Goal: Task Accomplishment & Management: Complete application form

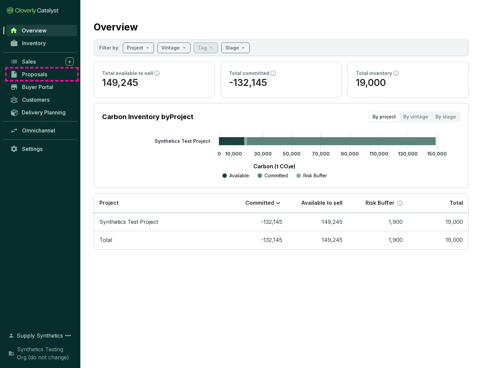
click at [42, 74] on span "Proposals" at bounding box center [34, 74] width 25 height 7
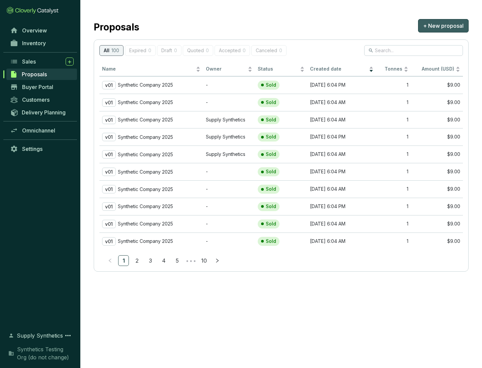
click at [443, 26] on span "+ New proposal" at bounding box center [443, 26] width 40 height 8
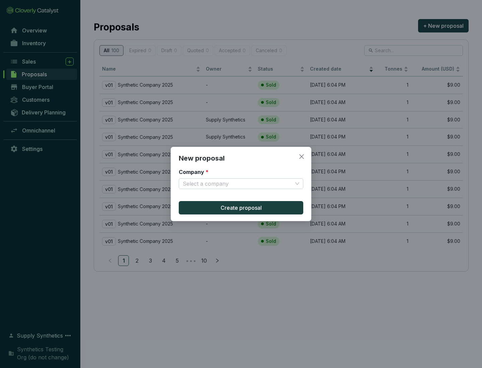
click at [238, 184] on input "Company *" at bounding box center [238, 184] width 110 height 10
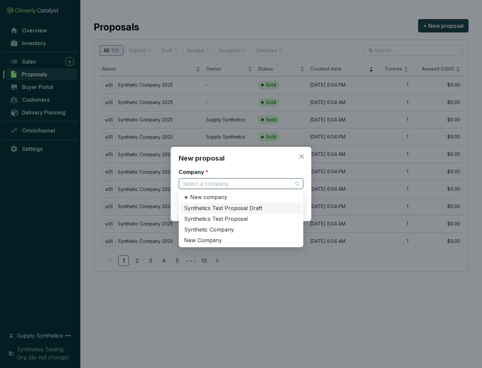
click at [241, 230] on div "Synthetic Company" at bounding box center [241, 229] width 114 height 7
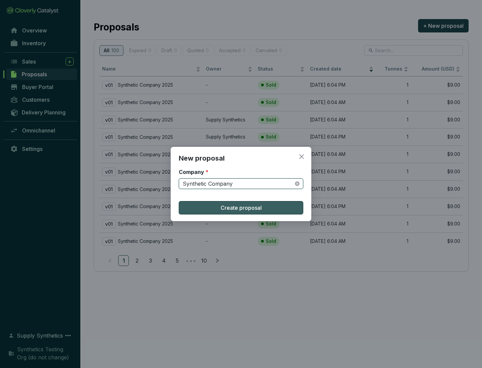
click at [241, 208] on span "Create proposal" at bounding box center [240, 208] width 41 height 8
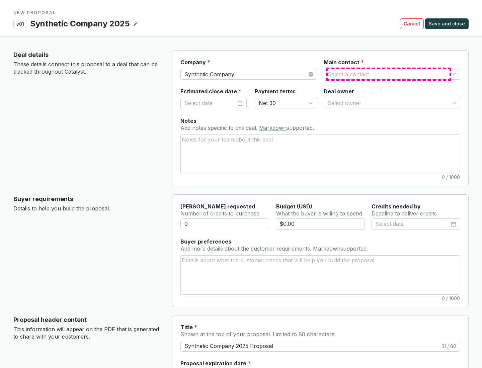
click at [388, 74] on input "Main contact *" at bounding box center [389, 74] width 122 height 10
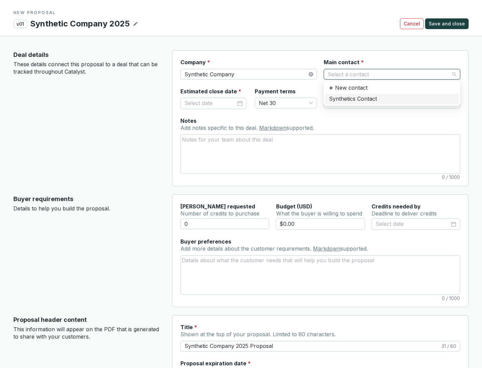
click at [391, 99] on div "Synthetics Contact" at bounding box center [392, 98] width 126 height 7
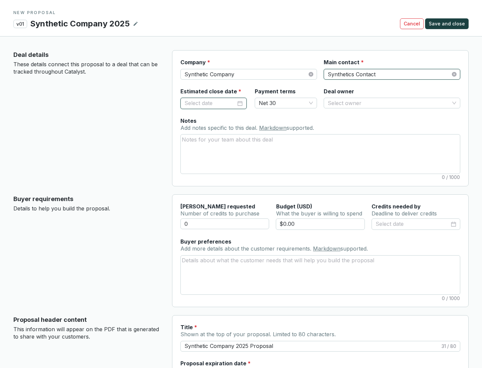
click at [210, 103] on input "Estimated close date *" at bounding box center [210, 103] width 52 height 9
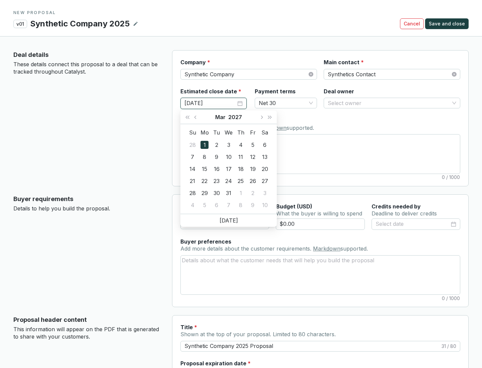
type input "[DATE]"
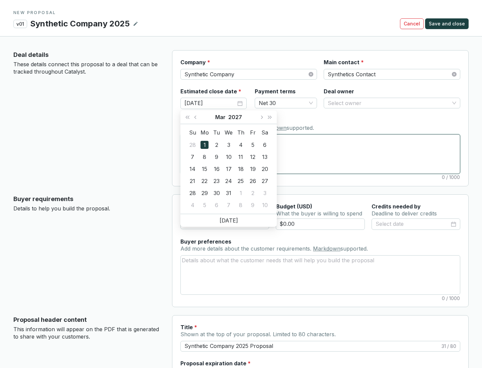
click at [320, 154] on textarea "Notes Add notes specific to this deal. Markdown supported." at bounding box center [320, 154] width 279 height 39
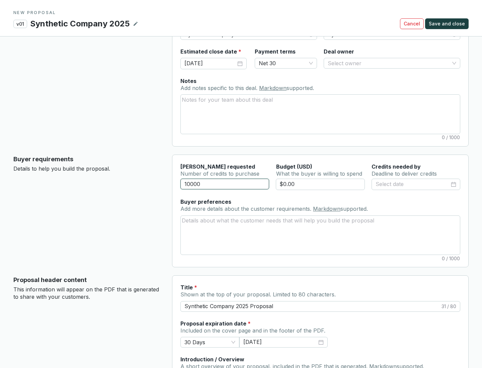
scroll to position [40, 0]
type input "10000"
type input "$0.00"
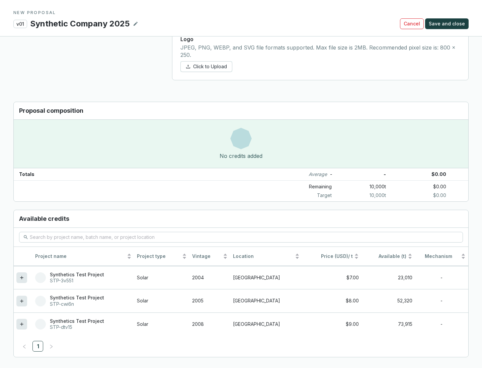
click at [22, 324] on icon at bounding box center [21, 324] width 3 height 3
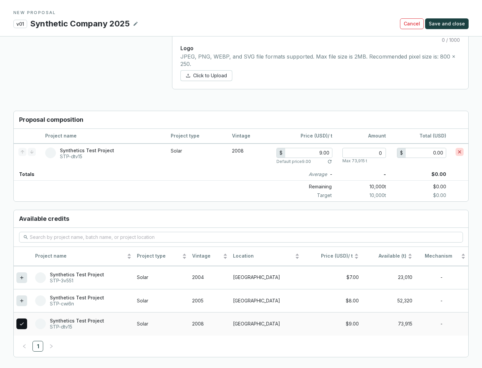
scroll to position [385, 0]
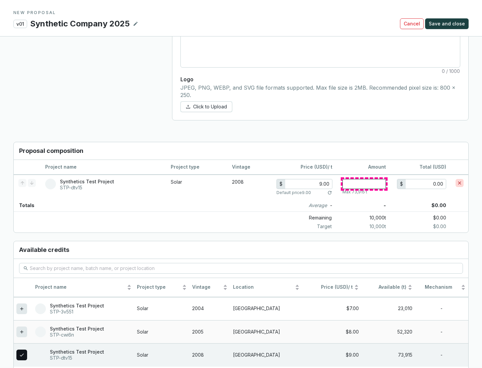
type input "1"
type input "9.00"
type input "1"
click at [448, 24] on span "Save and close" at bounding box center [447, 23] width 36 height 7
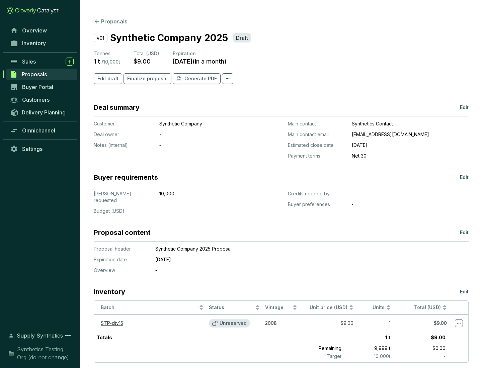
click at [145, 79] on span "Finalize proposal" at bounding box center [147, 78] width 40 height 7
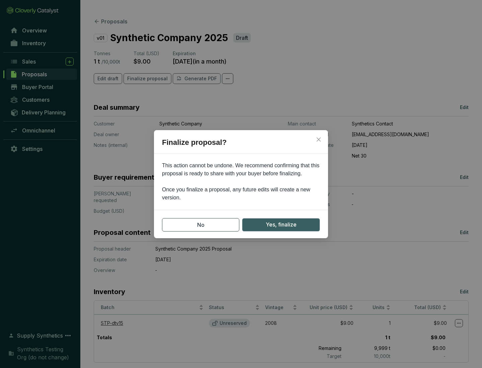
click at [281, 225] on span "Yes, finalize" at bounding box center [281, 224] width 31 height 8
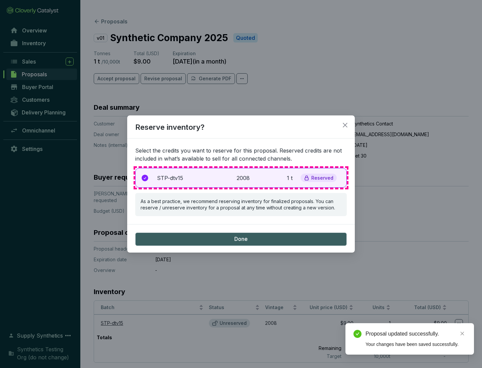
click at [241, 178] on p "2008" at bounding box center [244, 178] width 15 height 8
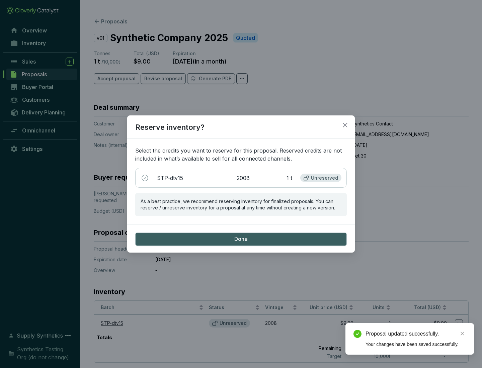
click at [241, 239] on span "Done" at bounding box center [240, 239] width 13 height 7
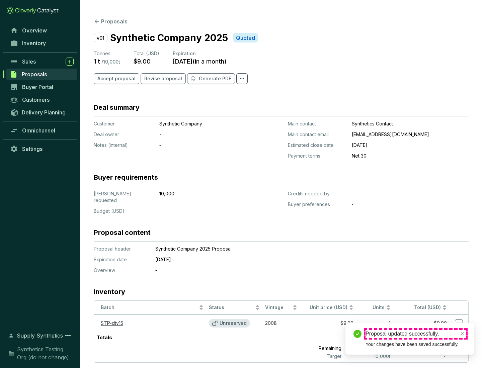
click at [416, 334] on div "Proposal updated successfully." at bounding box center [415, 334] width 100 height 8
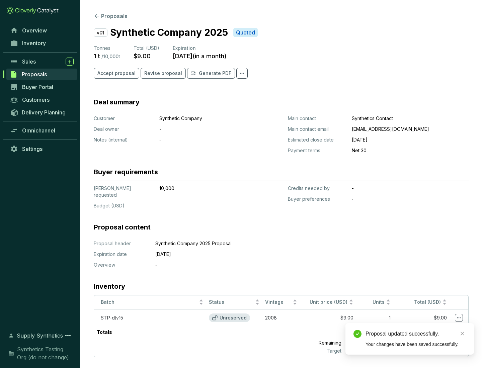
click at [459, 318] on icon at bounding box center [459, 318] width 4 height 1
click at [438, 326] on div "Proposal updated successfully. Your changes have been saved successfully." at bounding box center [409, 338] width 128 height 31
click at [416, 334] on div "Proposal updated successfully." at bounding box center [415, 334] width 100 height 8
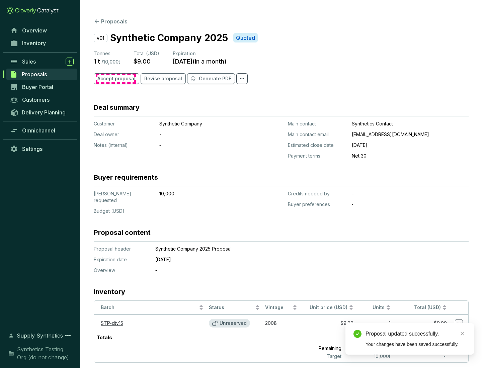
click at [115, 79] on span "Accept proposal" at bounding box center [116, 78] width 38 height 7
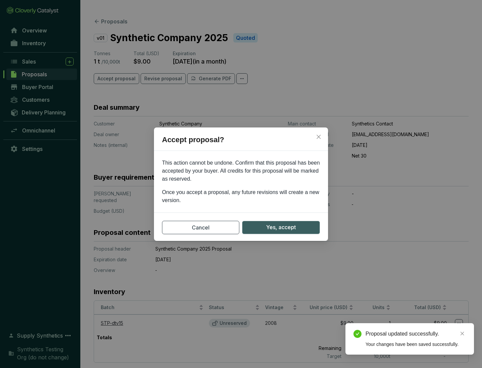
click at [281, 227] on span "Yes, accept" at bounding box center [281, 227] width 30 height 8
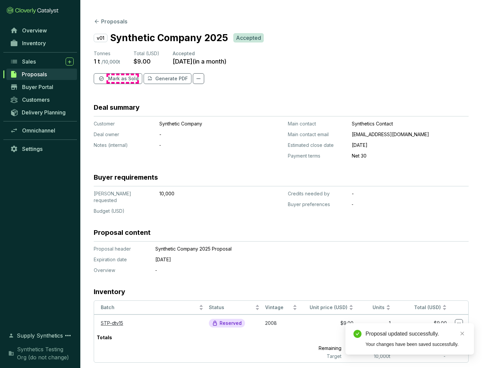
click at [122, 79] on span "Mark as Sold" at bounding box center [123, 78] width 30 height 7
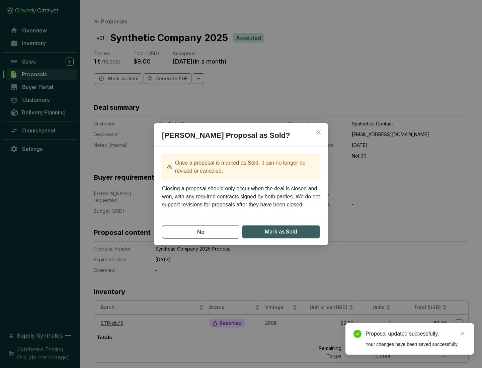
click at [281, 232] on span "Mark as Sold" at bounding box center [281, 232] width 32 height 8
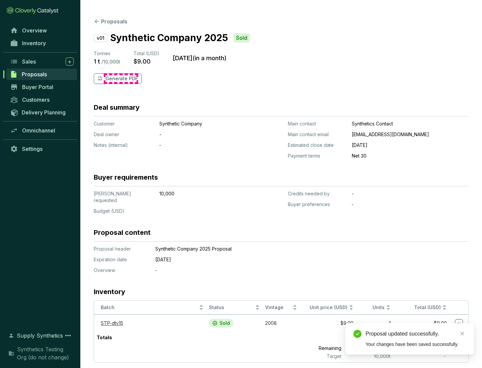
click at [121, 79] on p "Generate PDF" at bounding box center [121, 78] width 32 height 7
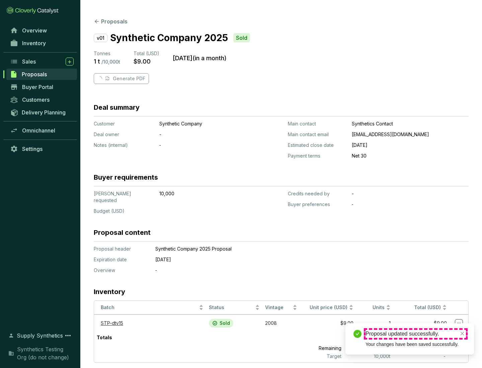
click at [416, 334] on div "Proposal updated successfully." at bounding box center [415, 334] width 100 height 8
